Goal: Task Accomplishment & Management: Use online tool/utility

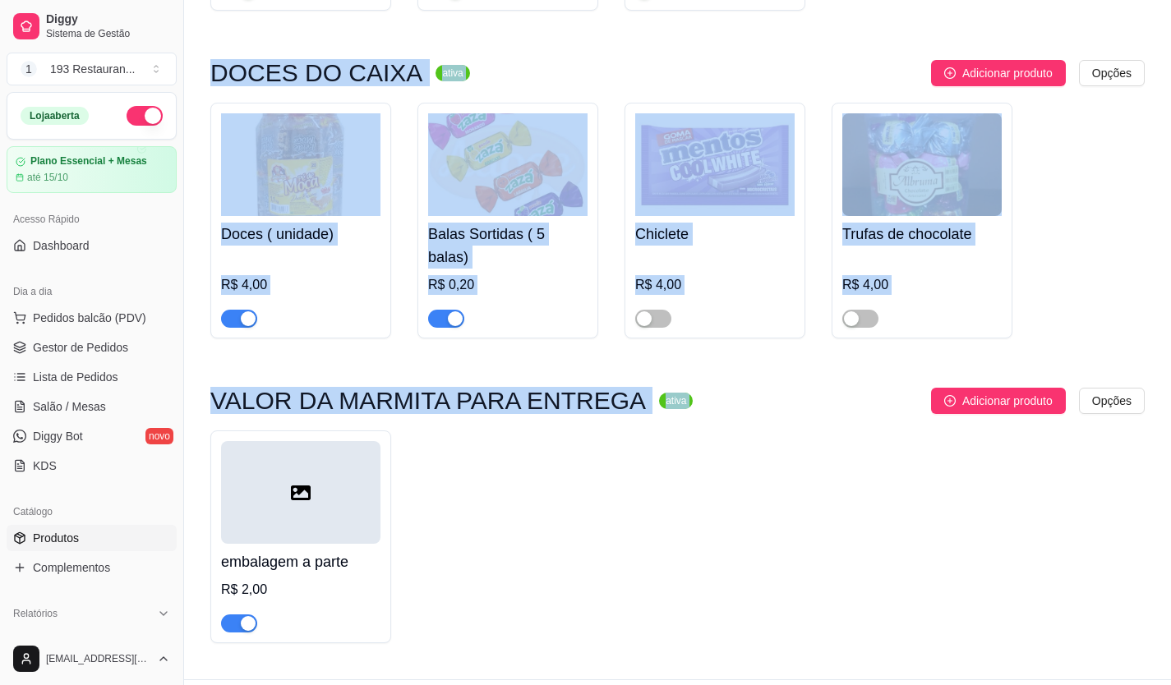
scroll to position [333, 0]
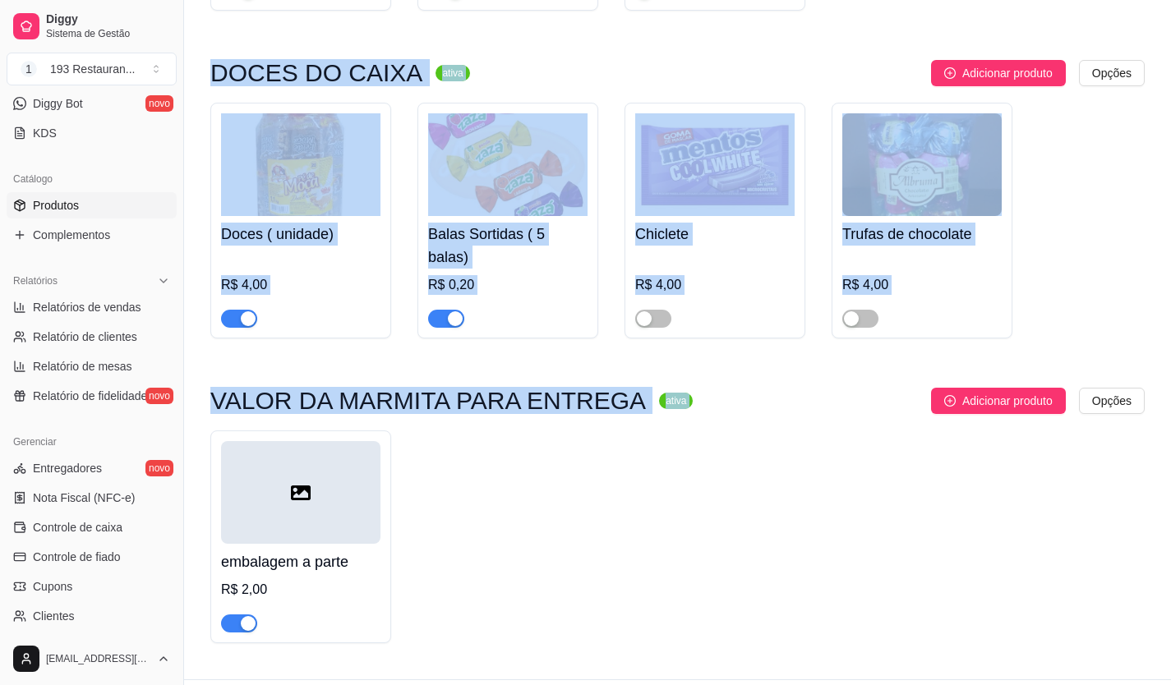
click at [742, 494] on div "embalagem a parte R$ 2,00" at bounding box center [677, 536] width 934 height 213
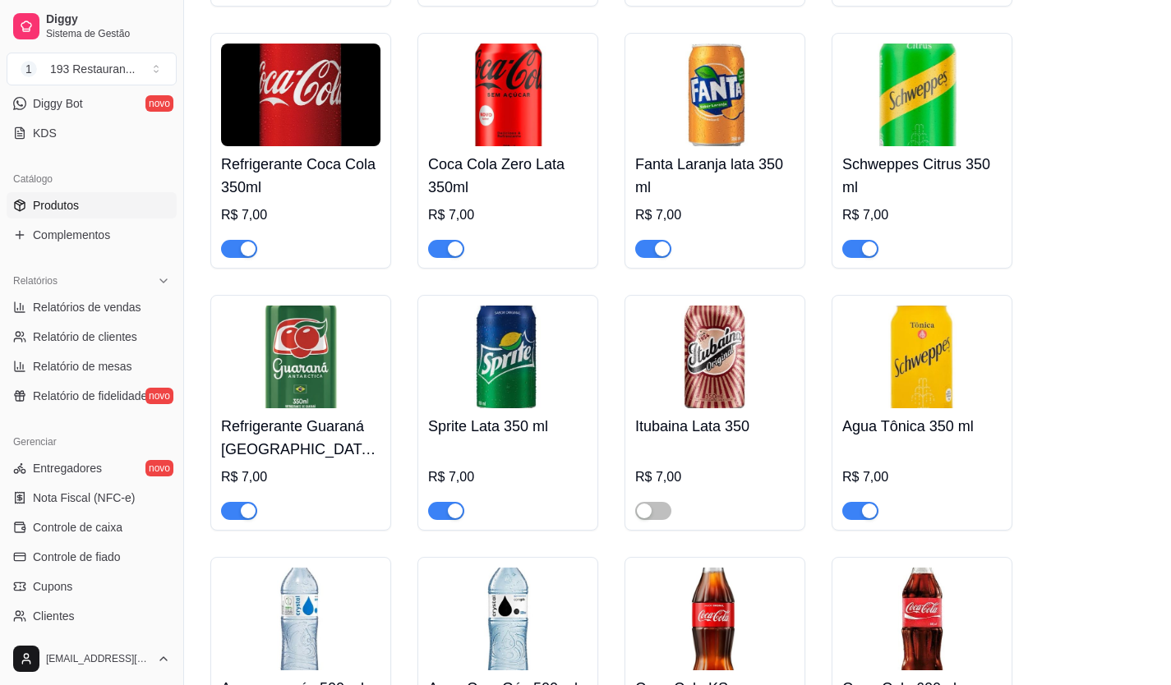
scroll to position [6903, 0]
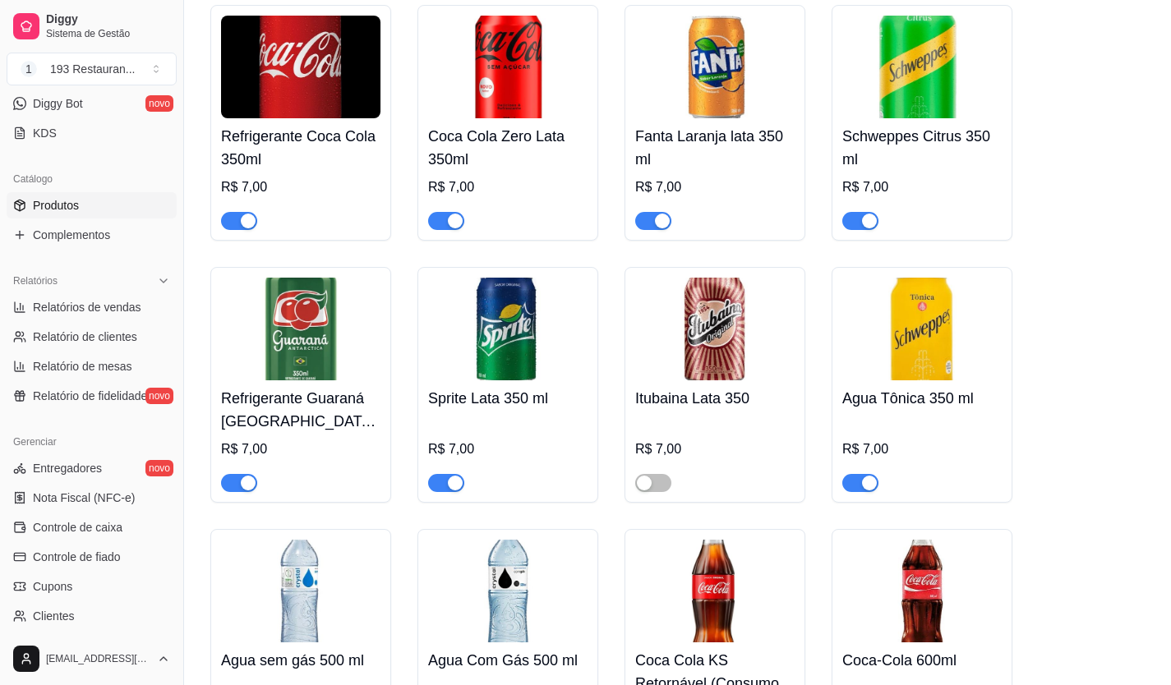
click at [251, 472] on div at bounding box center [239, 482] width 36 height 20
click at [229, 459] on div at bounding box center [300, 475] width 159 height 33
click at [251, 476] on div "button" at bounding box center [248, 483] width 15 height 15
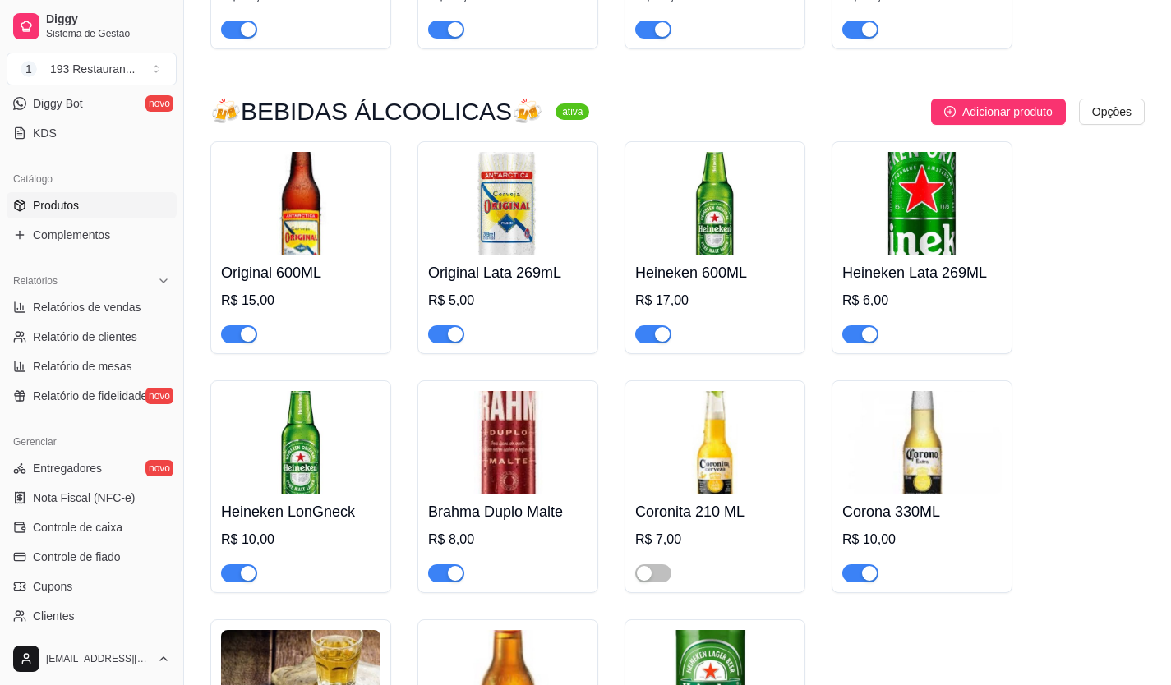
scroll to position [8463, 0]
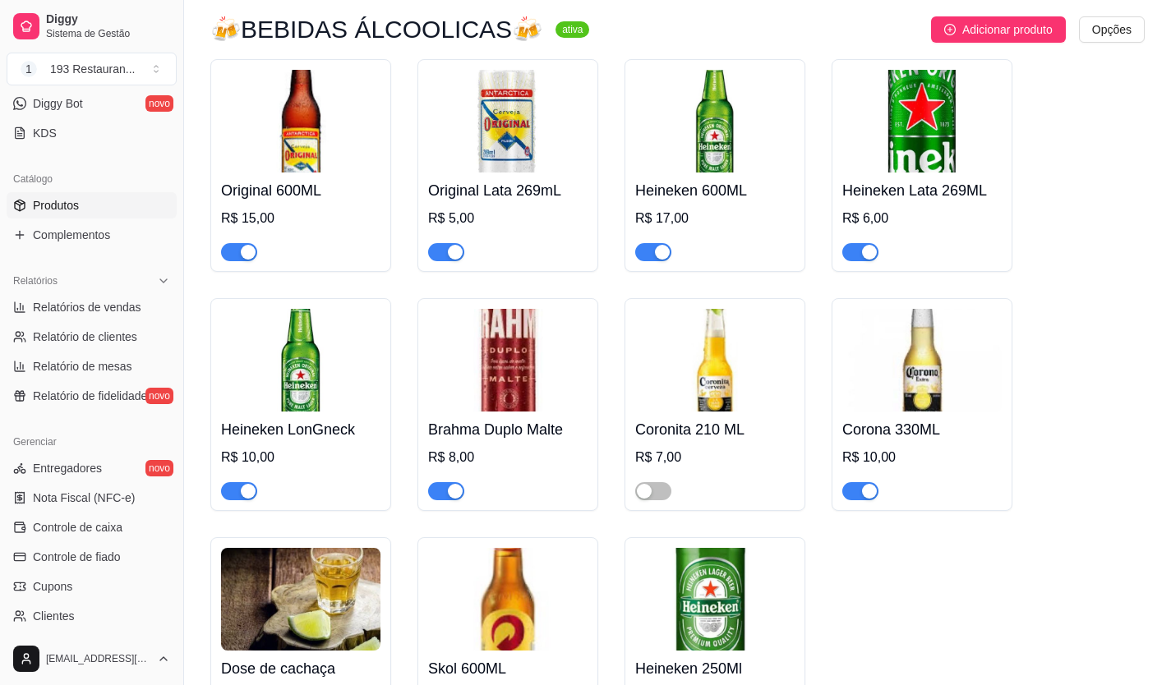
click at [437, 482] on span "button" at bounding box center [446, 491] width 36 height 18
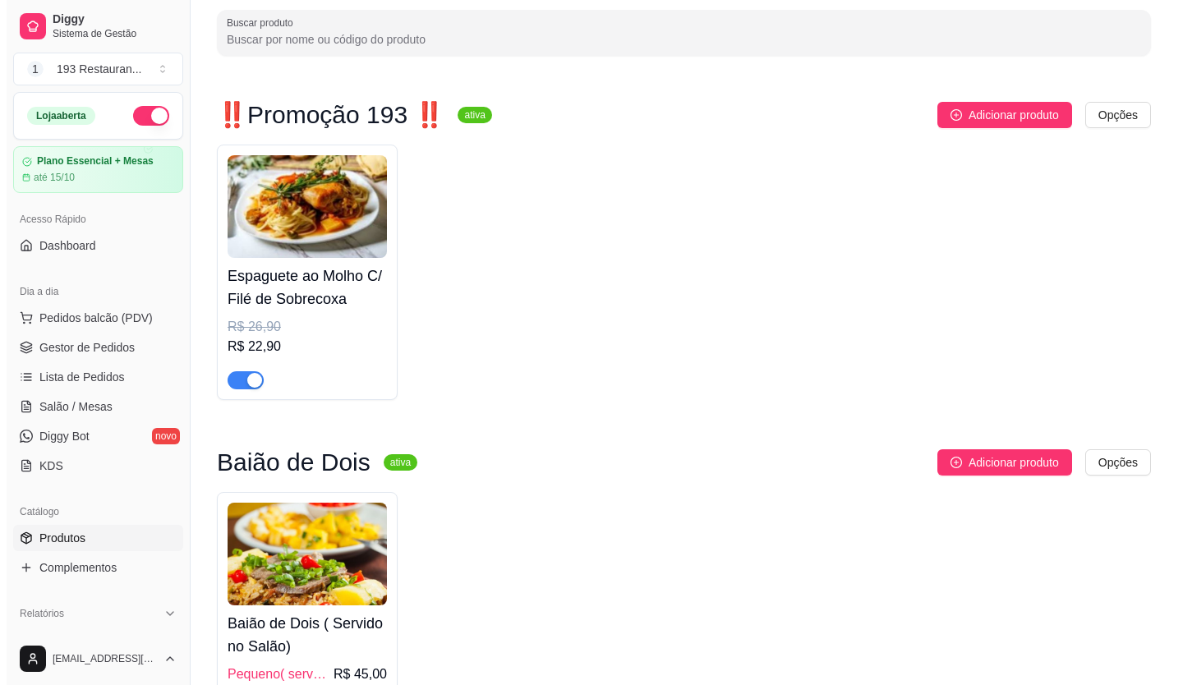
scroll to position [0, 0]
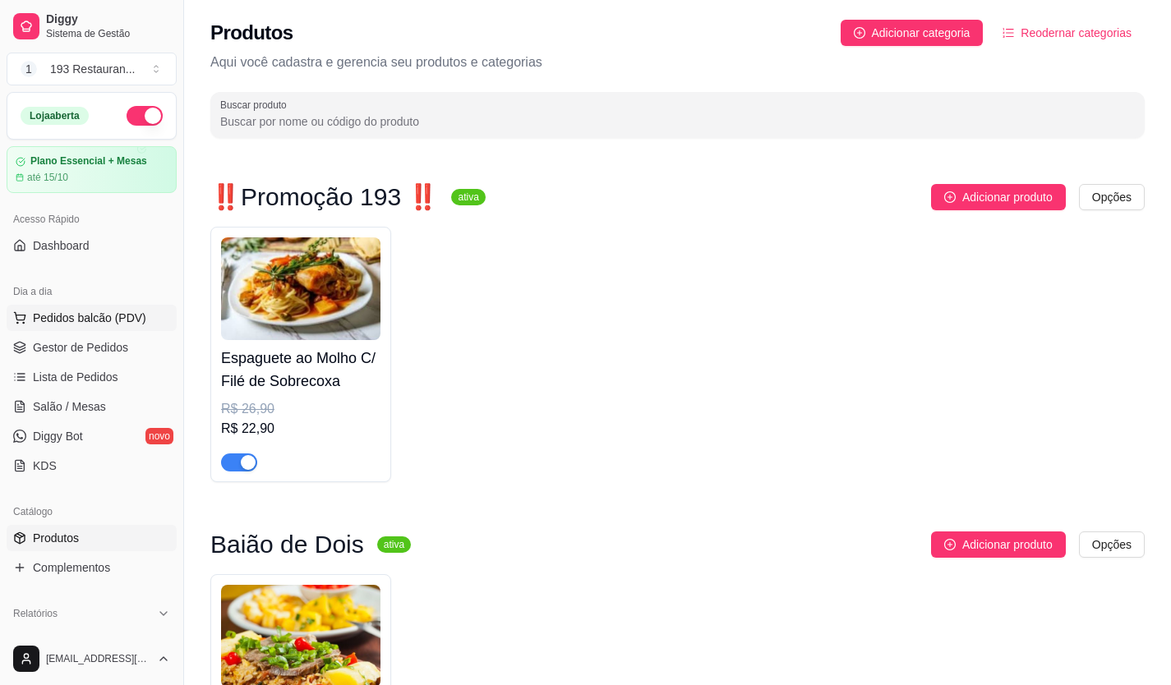
click at [94, 320] on span "Pedidos balcão (PDV)" at bounding box center [89, 318] width 113 height 16
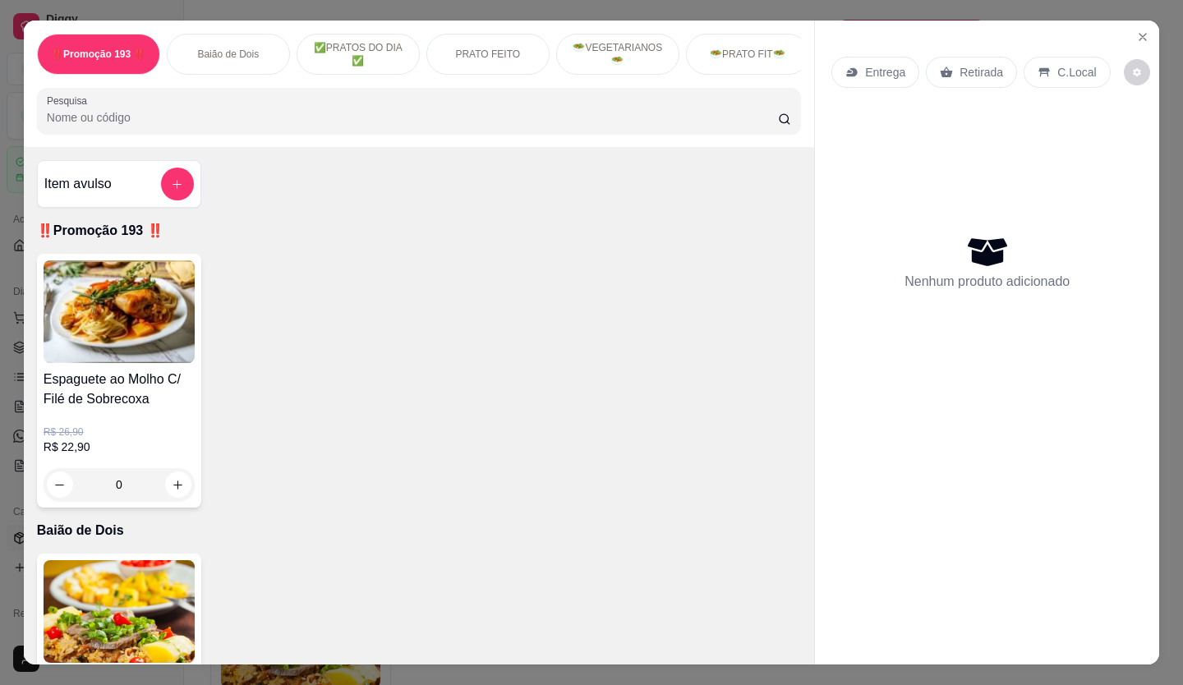
click at [403, 41] on div "✅PRATOS DO DIA ✅" at bounding box center [358, 54] width 123 height 41
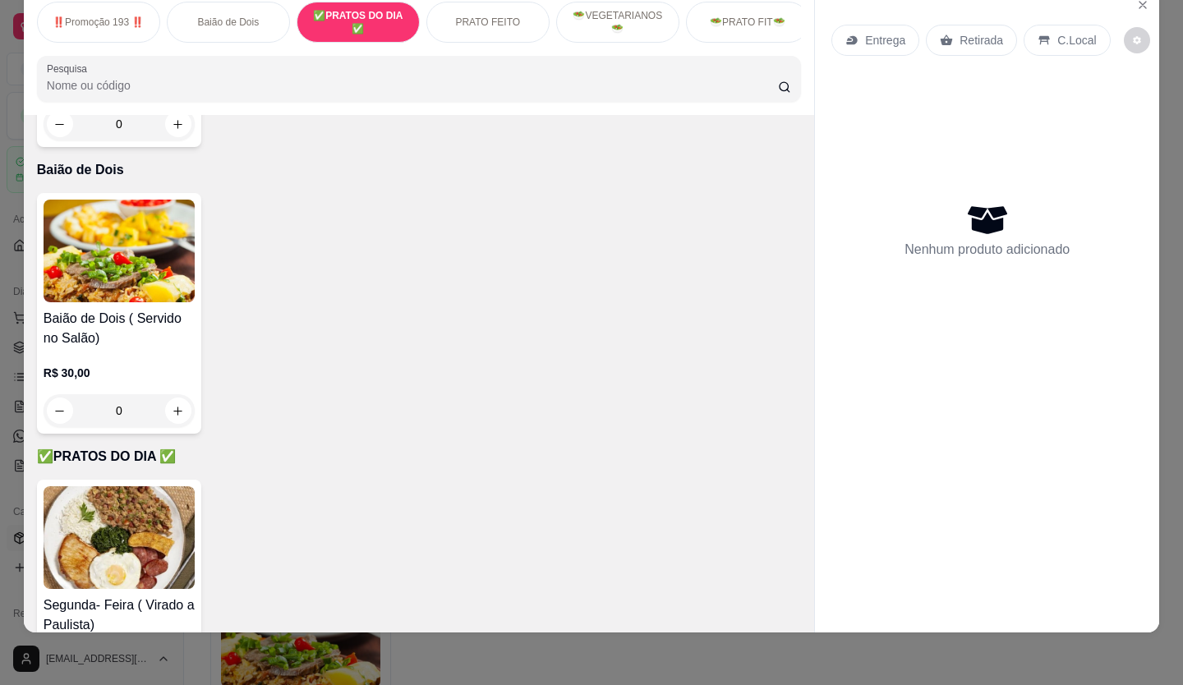
scroll to position [575, 0]
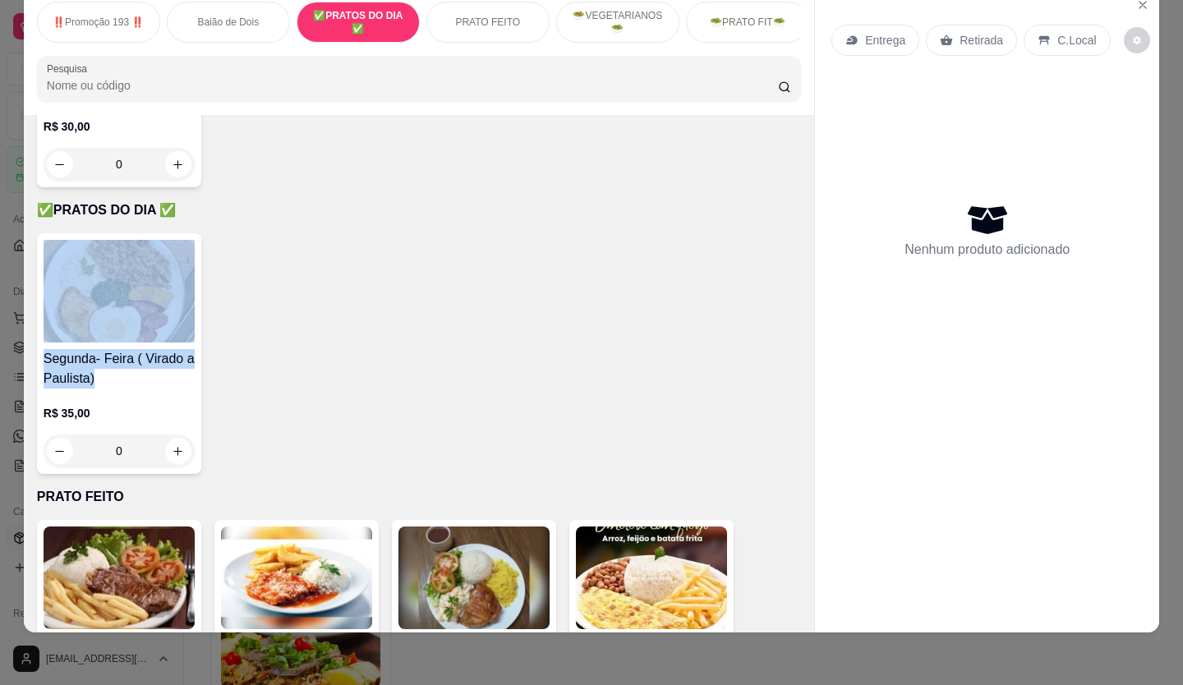
drag, startPoint x: 596, startPoint y: 267, endPoint x: 388, endPoint y: 379, distance: 235.9
click at [389, 384] on div "Segunda- Feira ( Virado a Paulista) R$ 35,00 0" at bounding box center [419, 353] width 764 height 241
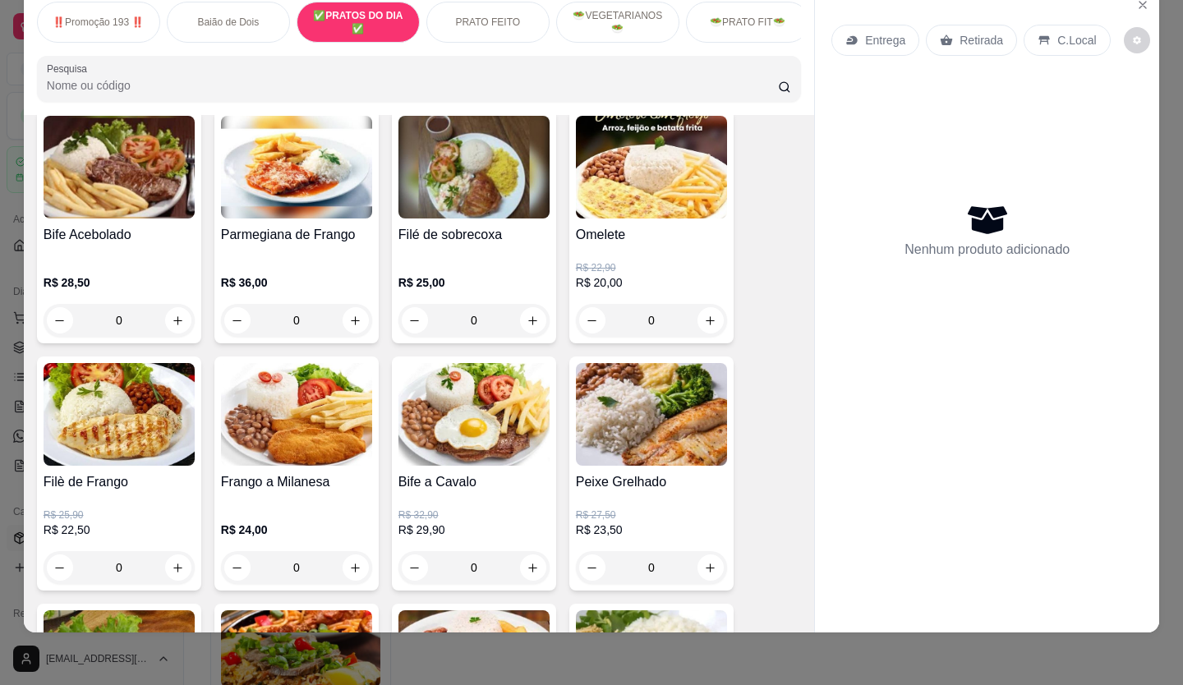
scroll to position [493, 0]
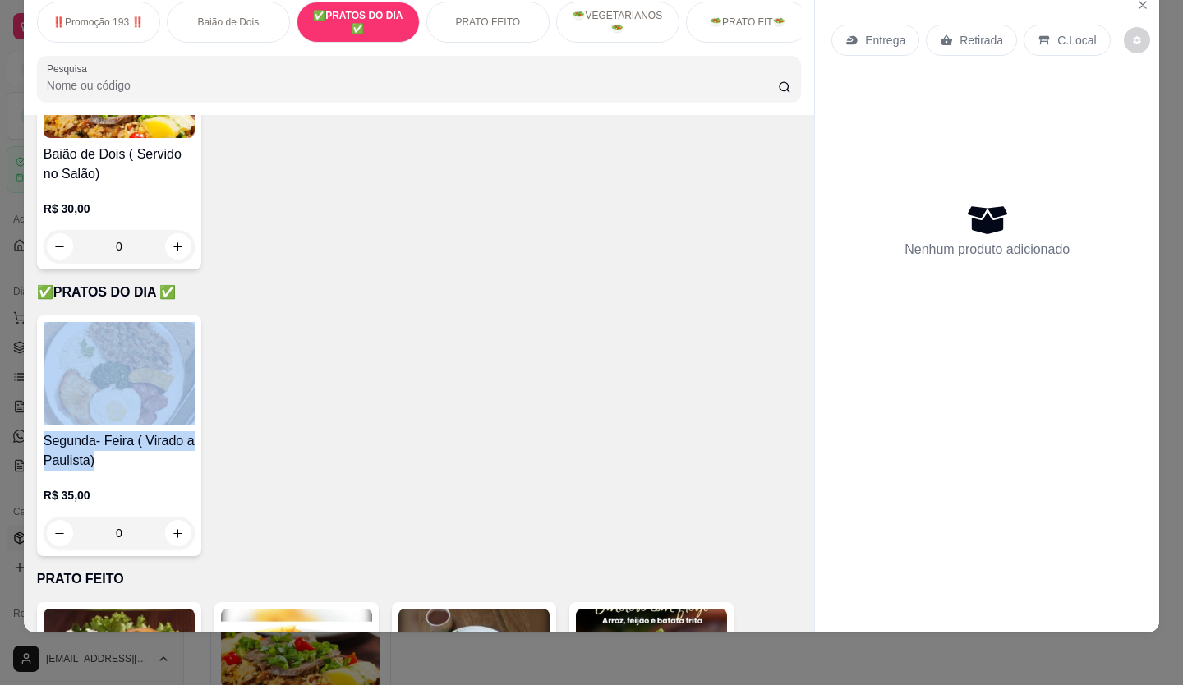
click at [426, 320] on div "Segunda- Feira ( Virado a Paulista) R$ 35,00 0" at bounding box center [419, 435] width 764 height 241
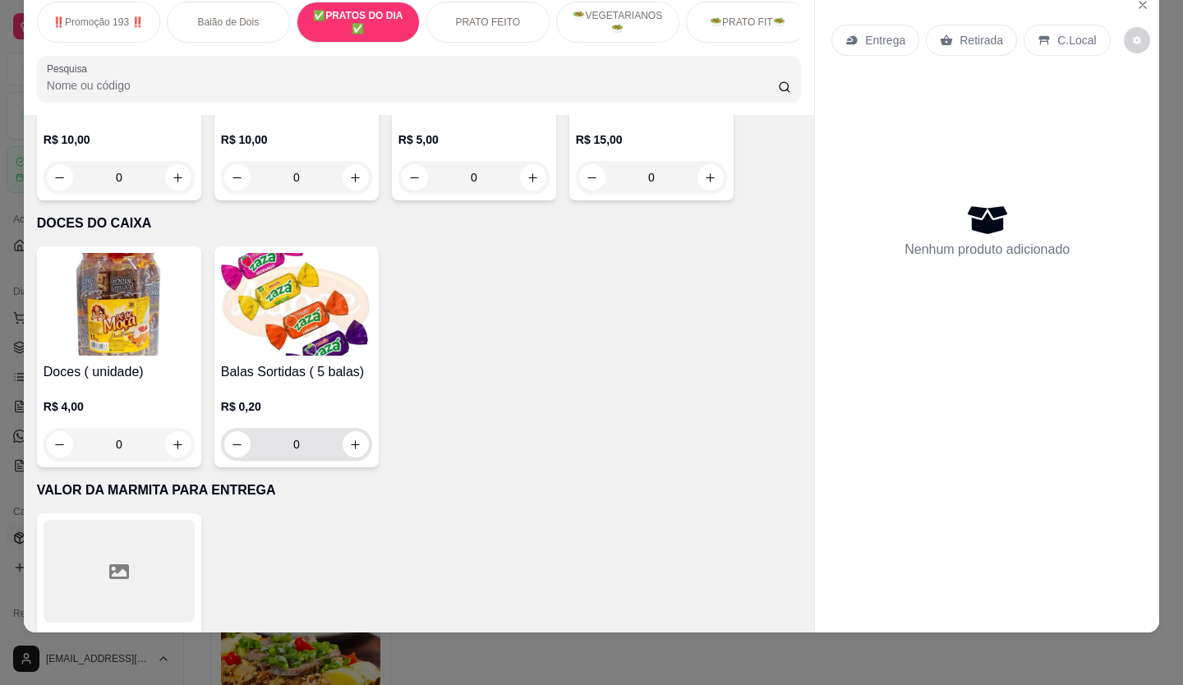
scroll to position [6703, 0]
